Goal: Task Accomplishment & Management: Manage account settings

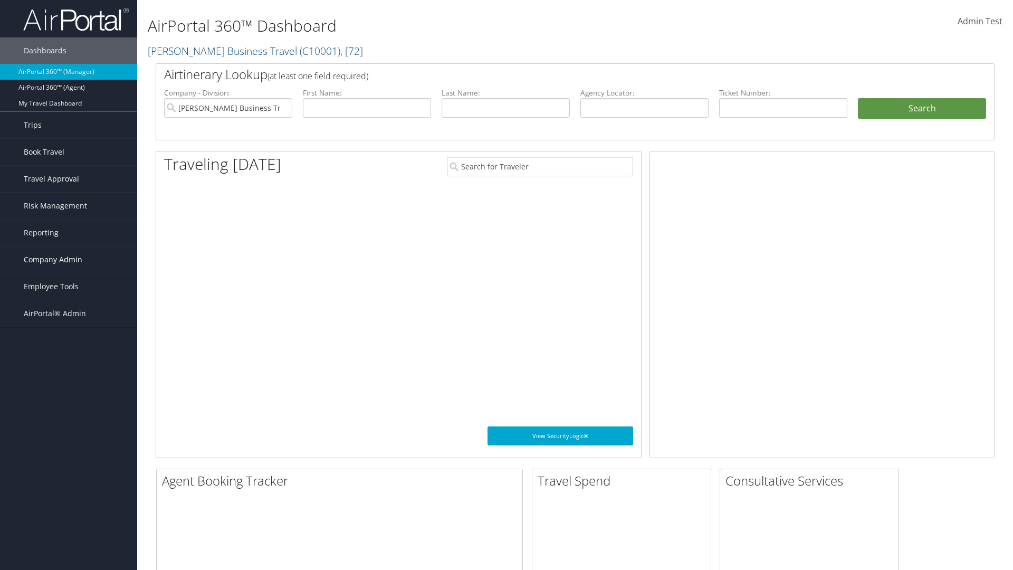
click at [69, 260] on span "Company Admin" at bounding box center [53, 259] width 59 height 26
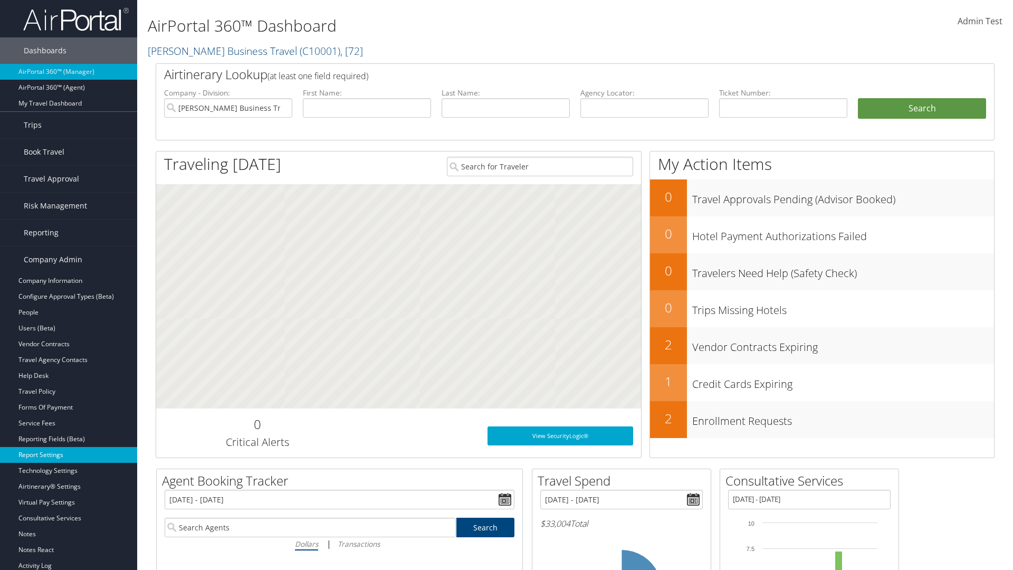
click at [69, 455] on link "Report Settings" at bounding box center [68, 455] width 137 height 16
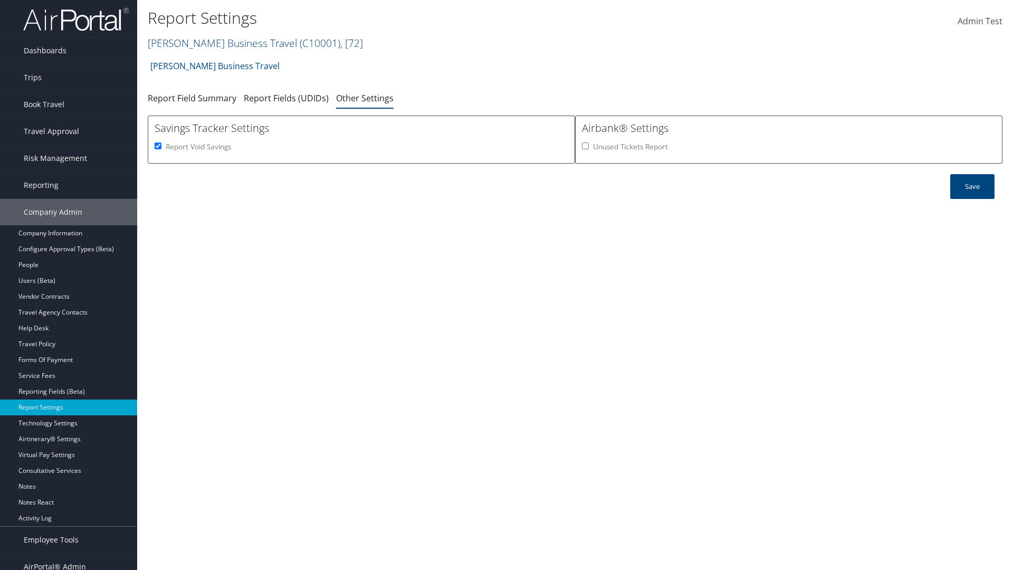
click at [217, 43] on link "[PERSON_NAME] Business Travel ( C10001 ) , [ 72 ]" at bounding box center [255, 43] width 215 height 14
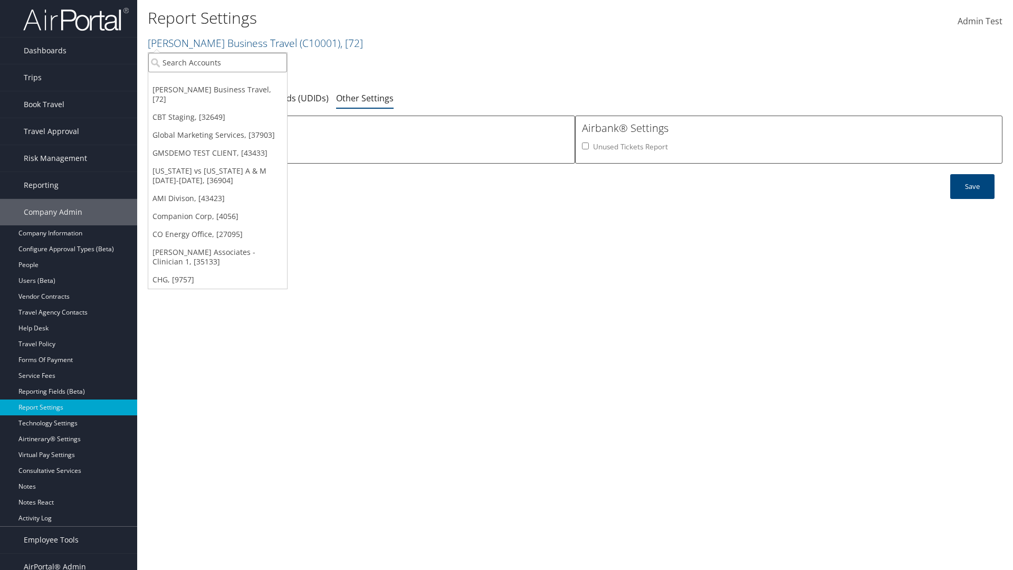
click at [217, 62] on input "search" at bounding box center [217, 63] width 139 height 20
type input "Global Marketing Services"
click at [227, 82] on div "Global Marketing Services (301946), [37903]" at bounding box center [227, 81] width 170 height 9
